Goal: Information Seeking & Learning: Compare options

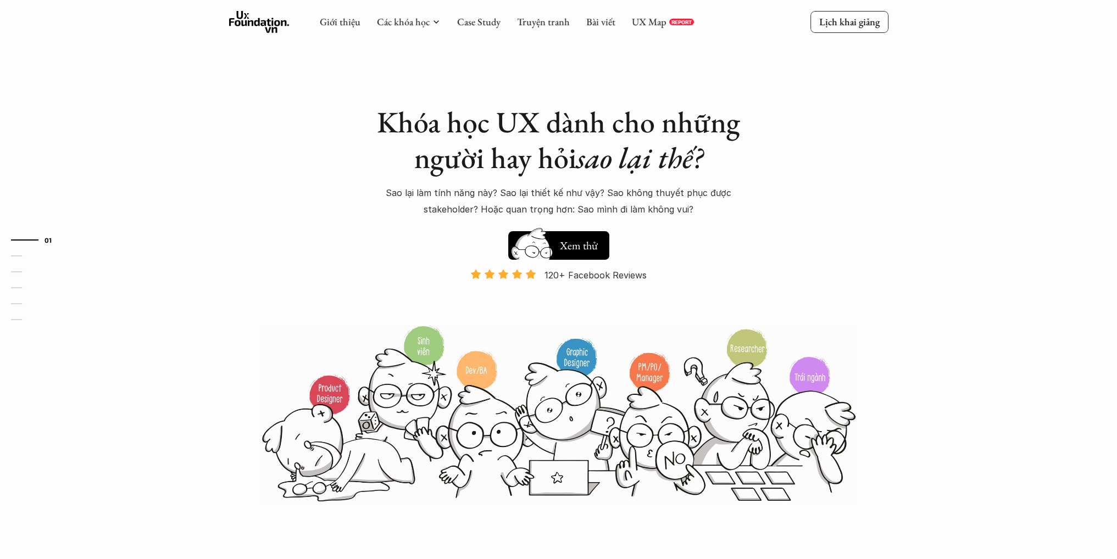
click at [692, 274] on div "120+ Facebook Reviews Và đang giảm dần do Facebook ra tính năng Locked Profile …" at bounding box center [558, 296] width 384 height 55
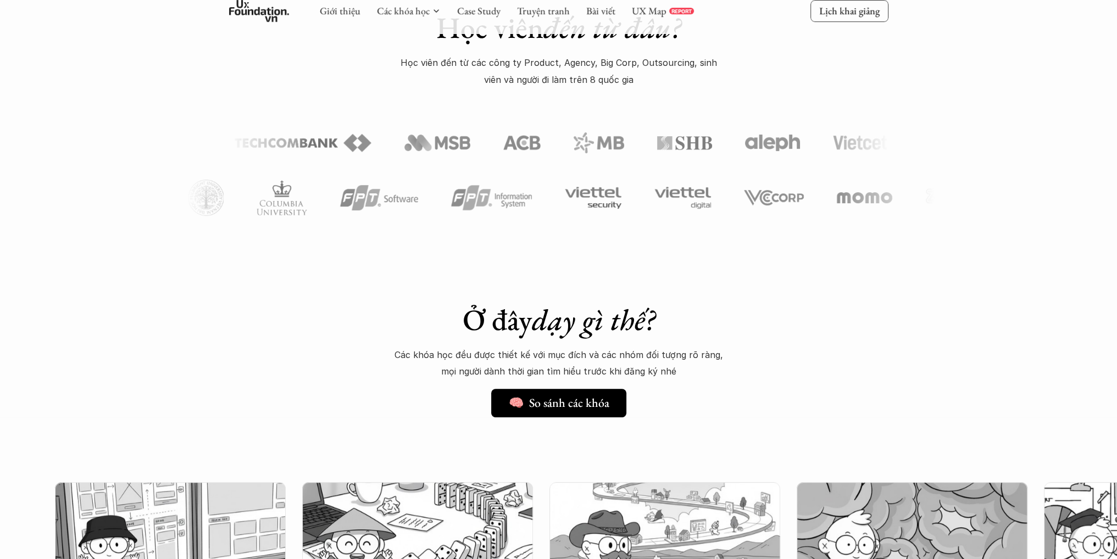
scroll to position [604, 0]
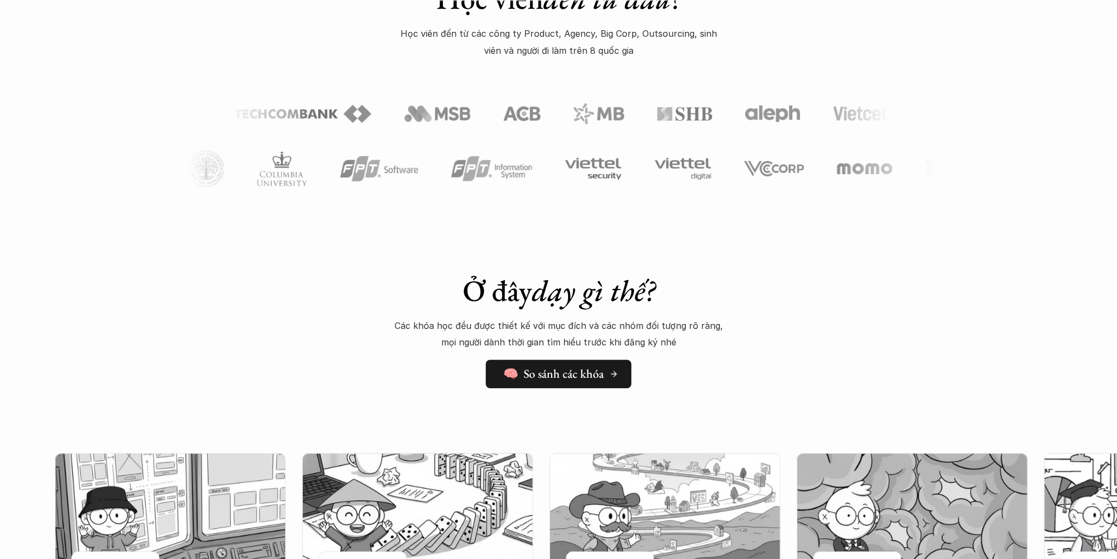
click at [589, 373] on h5 "🧠 So sánh các khóa" at bounding box center [553, 374] width 101 height 14
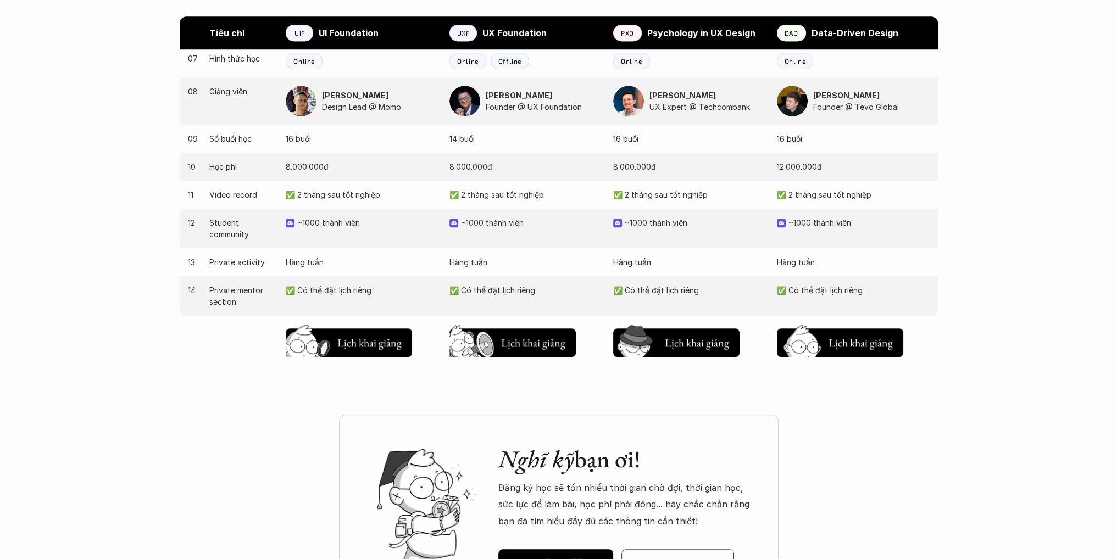
scroll to position [1102, 0]
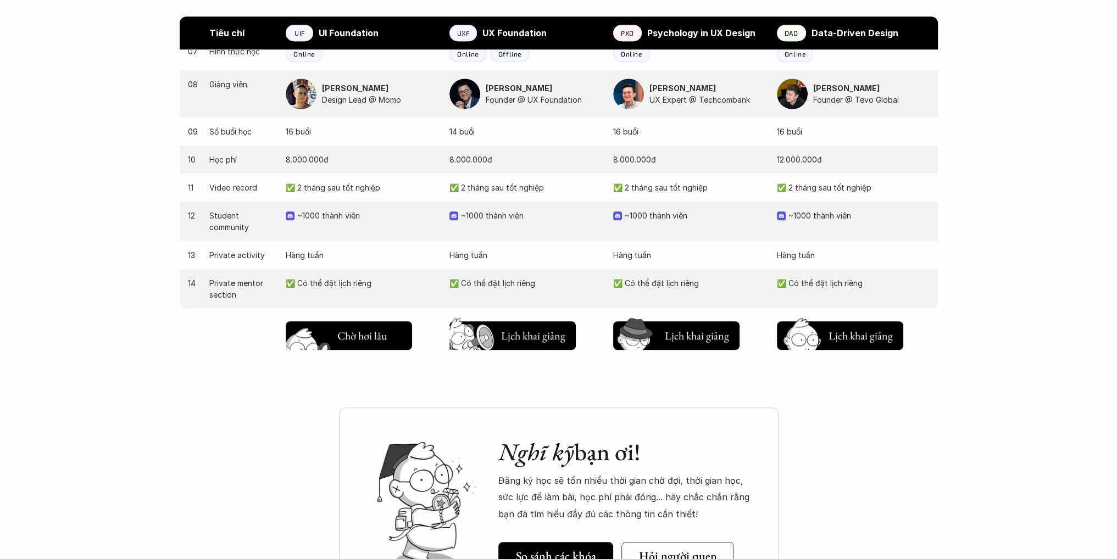
click at [371, 346] on button "Chờ hơi lâu Lịch khai giảng" at bounding box center [349, 335] width 126 height 29
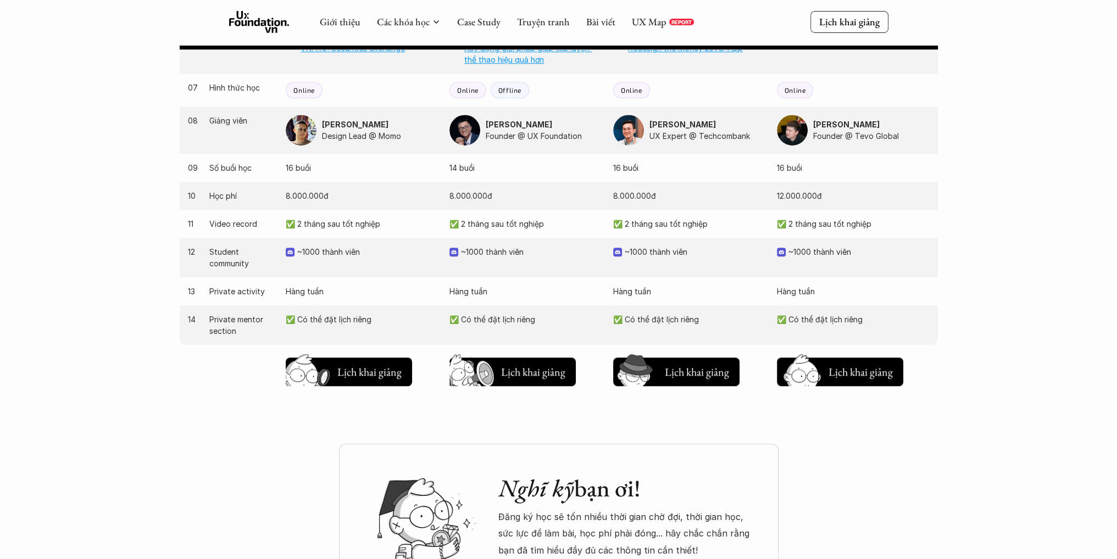
scroll to position [1047, 0]
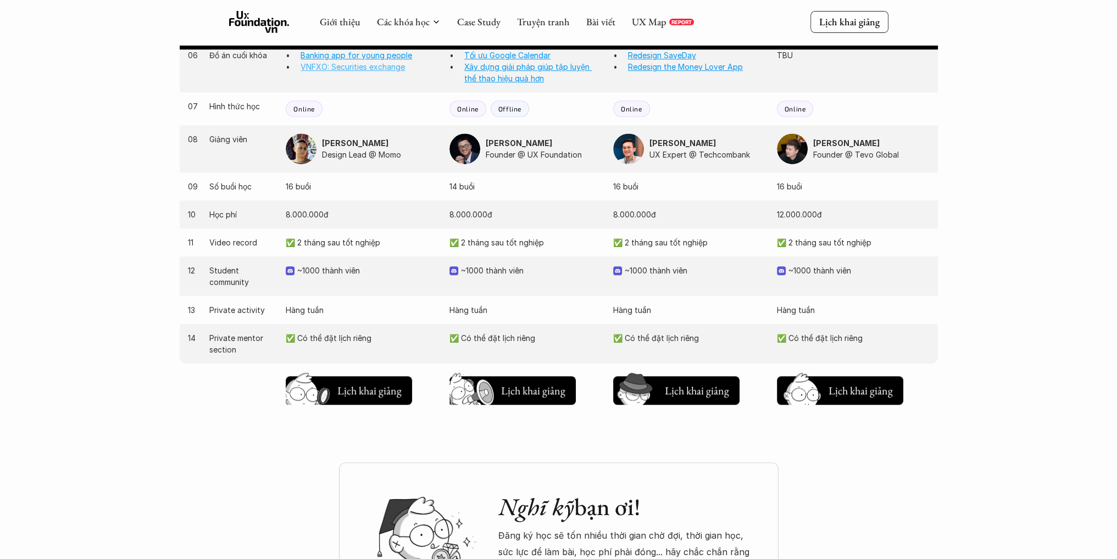
click at [352, 68] on link "VNFXO: Securities exchange" at bounding box center [352, 66] width 104 height 9
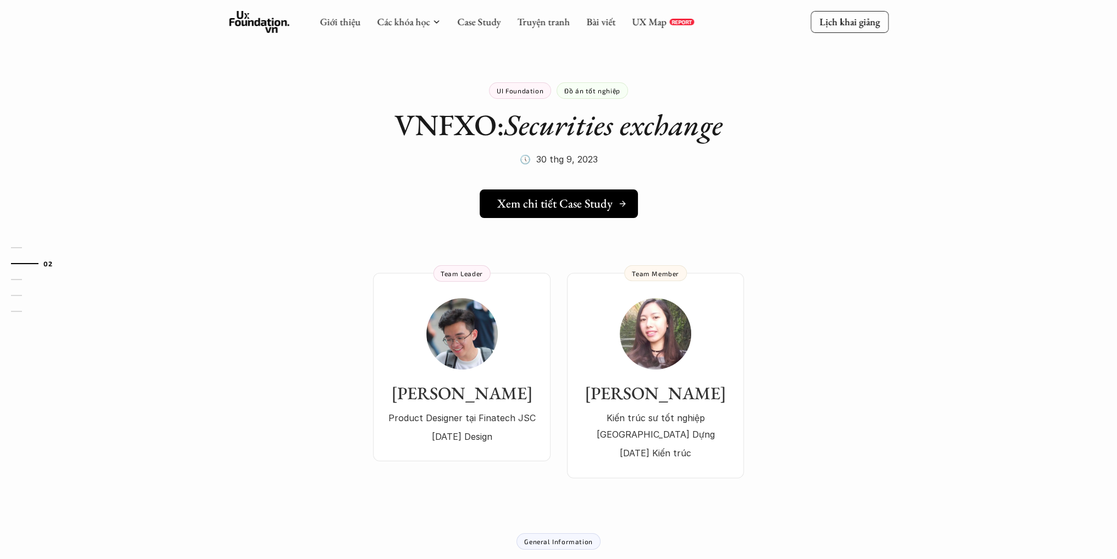
click at [567, 216] on link "Xem chi tiết Case Study" at bounding box center [559, 203] width 158 height 29
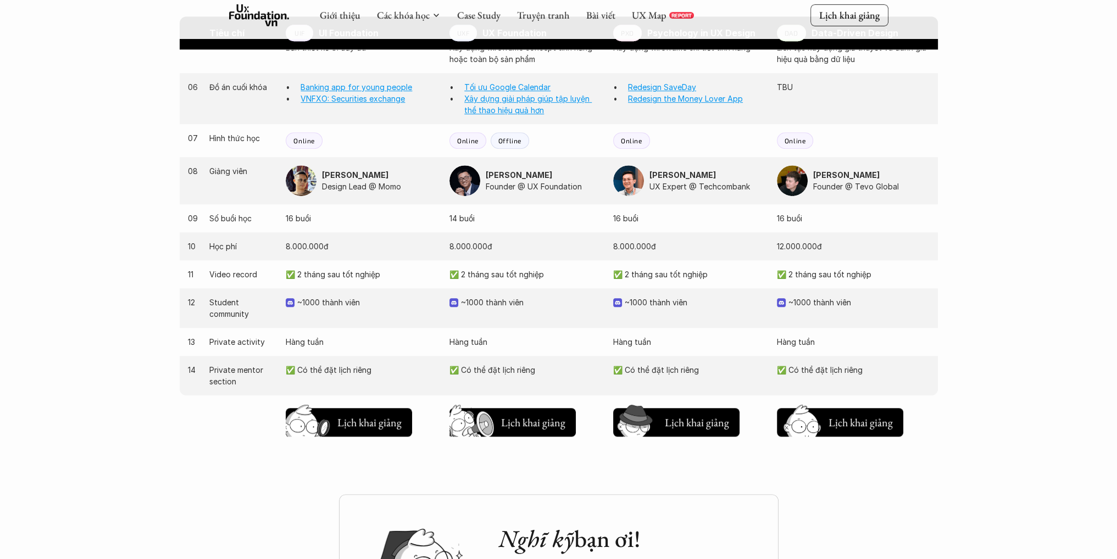
scroll to position [1047, 0]
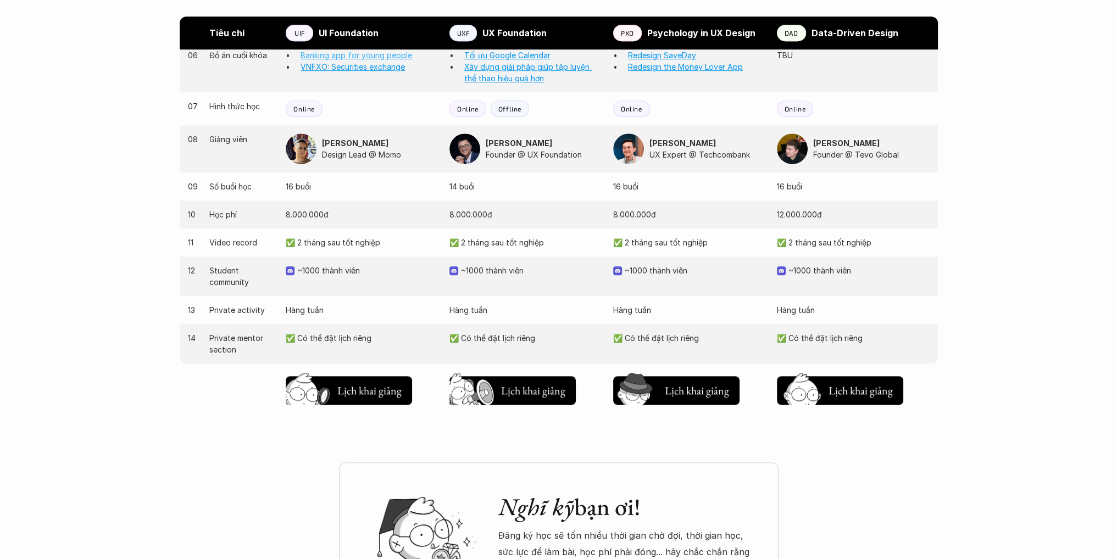
click at [371, 53] on link "Banking app for young people" at bounding box center [356, 55] width 112 height 9
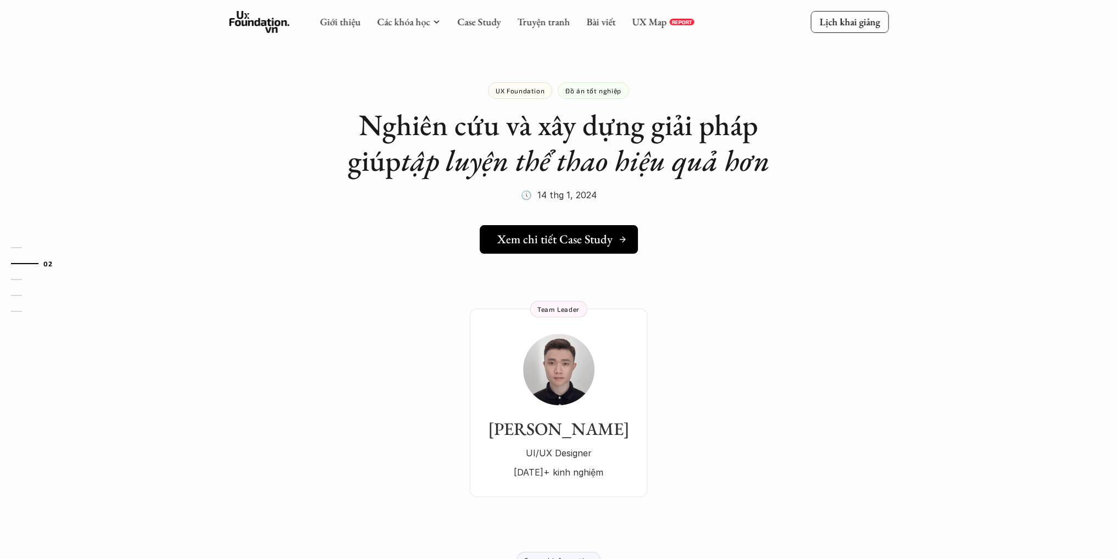
click at [566, 238] on h5 "Xem chi tiết Case Study" at bounding box center [554, 239] width 115 height 14
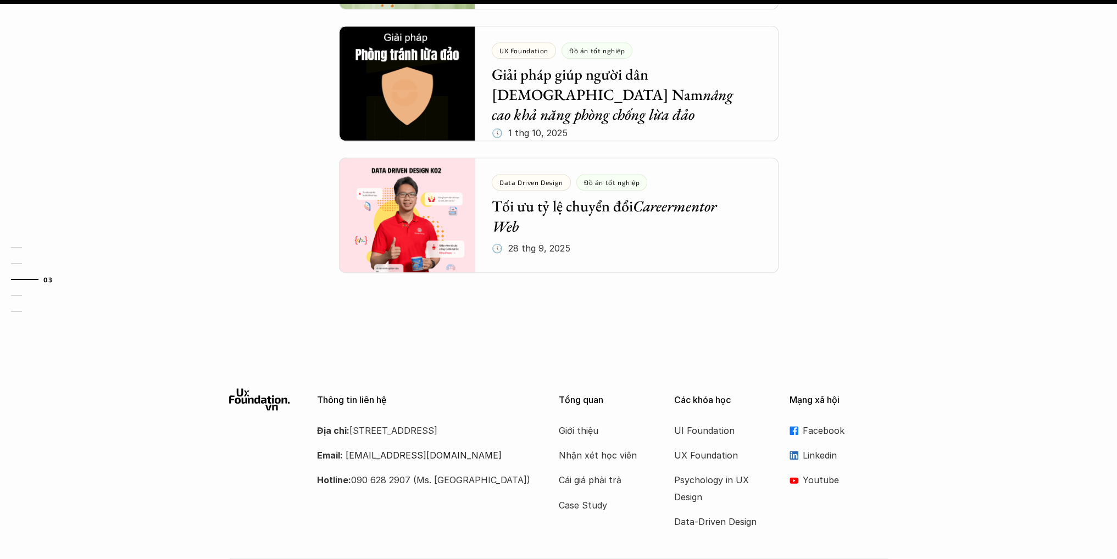
scroll to position [1389, 0]
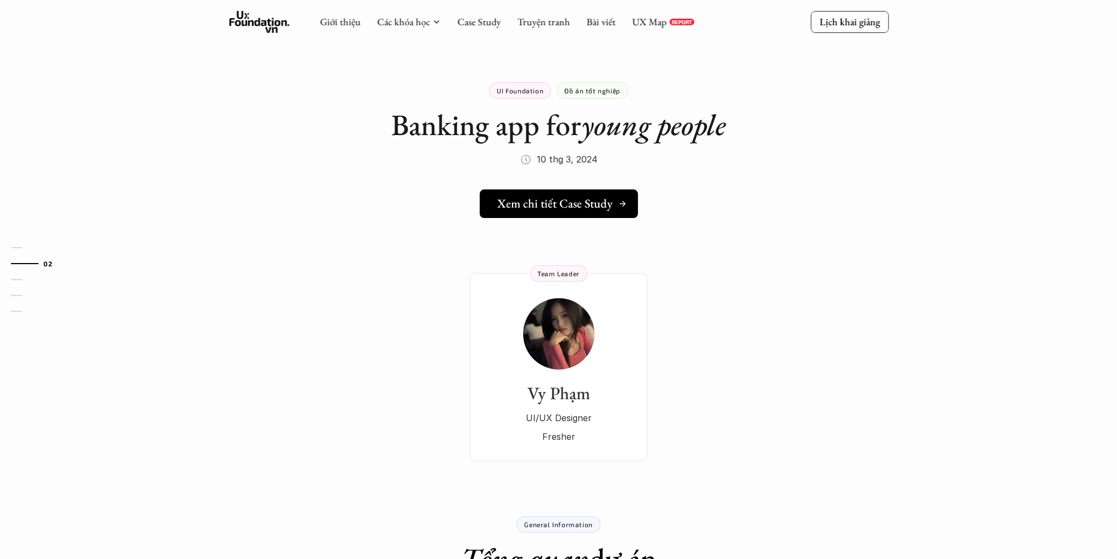
click at [573, 211] on link "Xem chi tiết Case Study" at bounding box center [559, 203] width 158 height 29
